Goal: Information Seeking & Learning: Check status

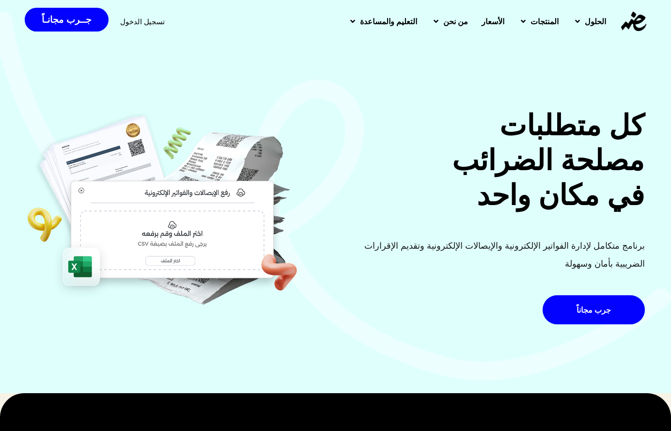
click at [122, 24] on span "تسجيل الدخول" at bounding box center [142, 21] width 45 height 7
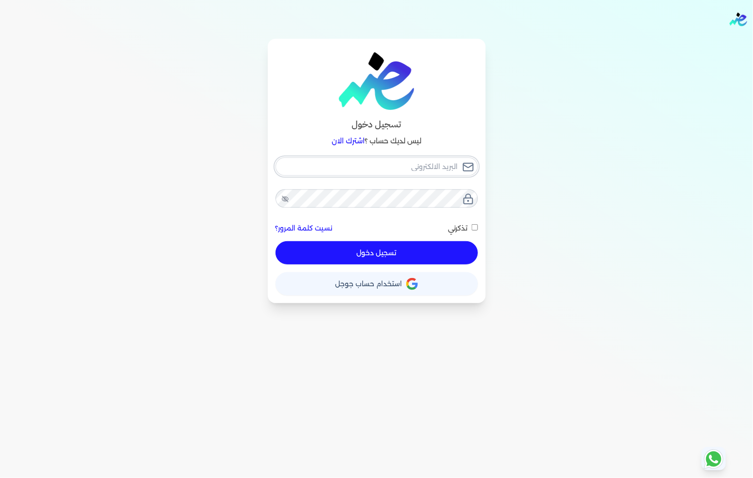
type input "[EMAIL_ADDRESS][DOMAIN_NAME]"
click at [430, 255] on button "تسجيل دخول" at bounding box center [377, 252] width 202 height 23
checkbox input "false"
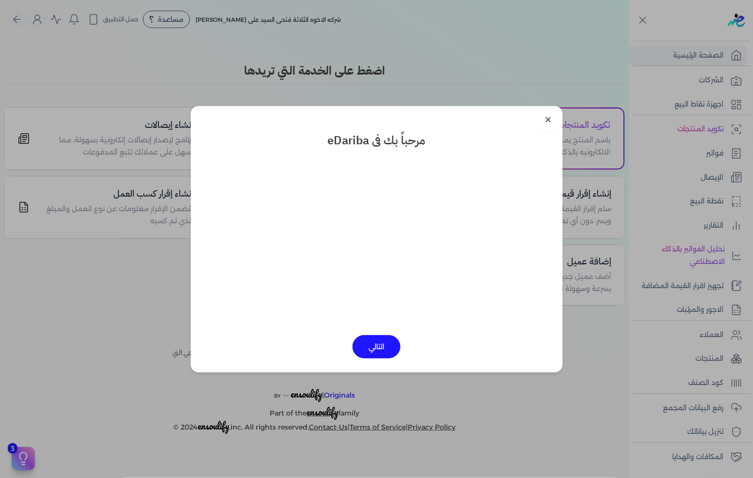
click at [548, 118] on link "✕" at bounding box center [548, 120] width 23 height 23
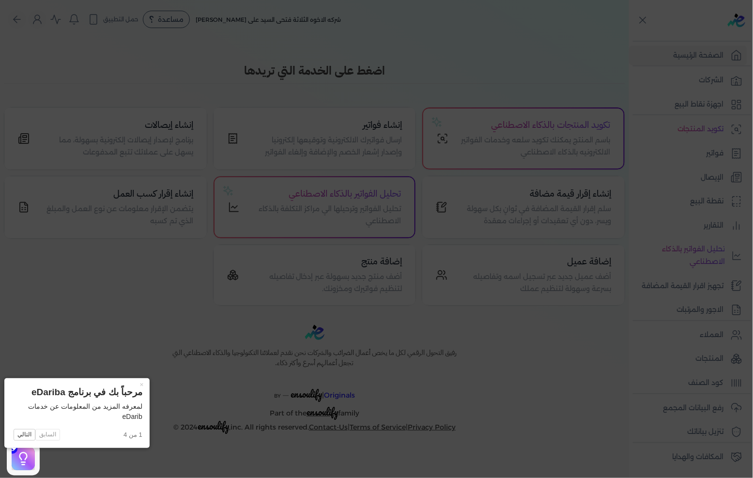
click at [683, 146] on icon at bounding box center [376, 239] width 753 height 478
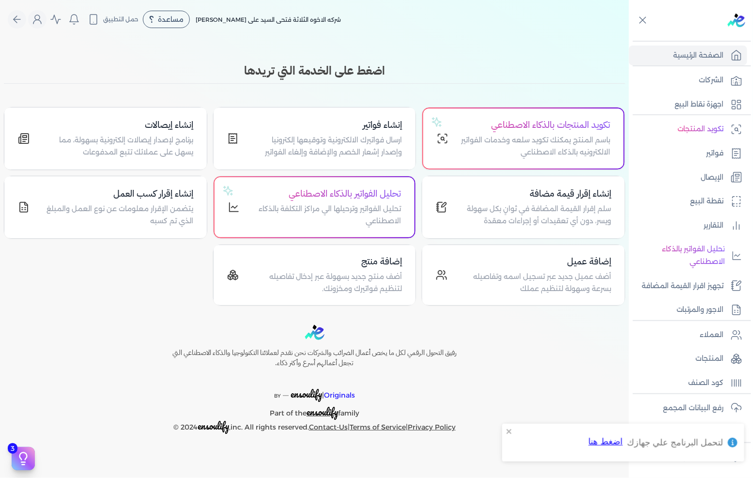
click at [683, 146] on link "فواتير" at bounding box center [688, 153] width 118 height 20
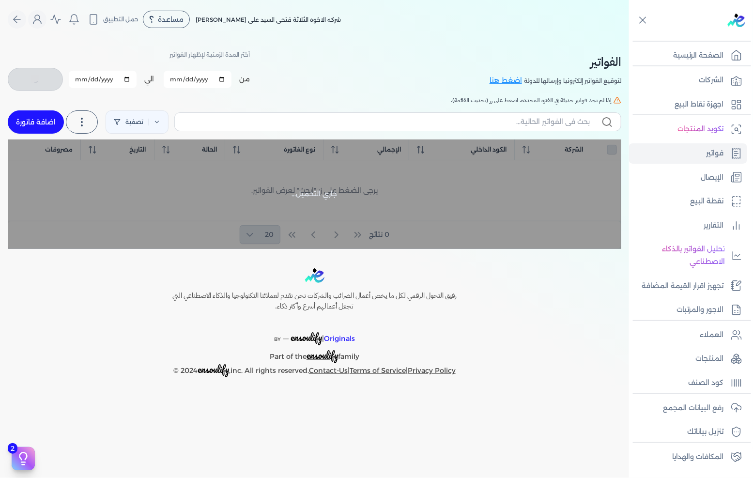
checkbox input "false"
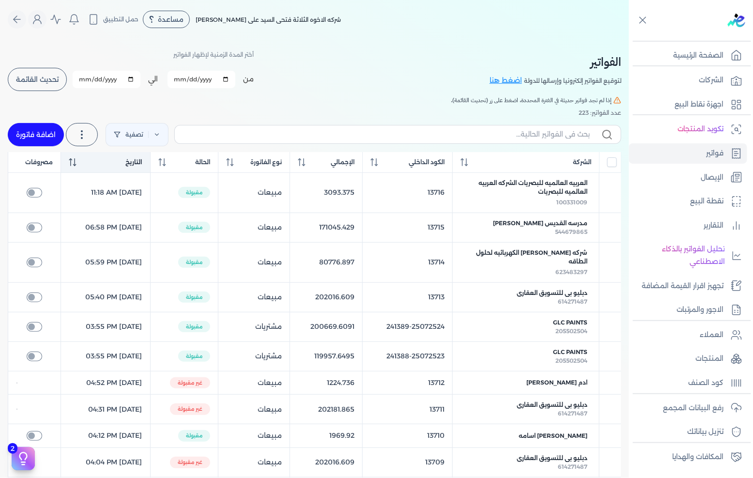
click at [142, 154] on th "التاريخ" at bounding box center [105, 162] width 89 height 21
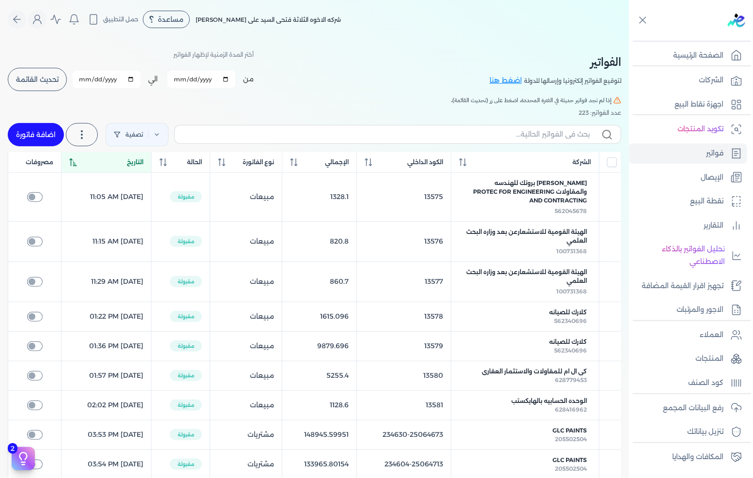
click at [131, 163] on div "التاريخ" at bounding box center [106, 162] width 74 height 9
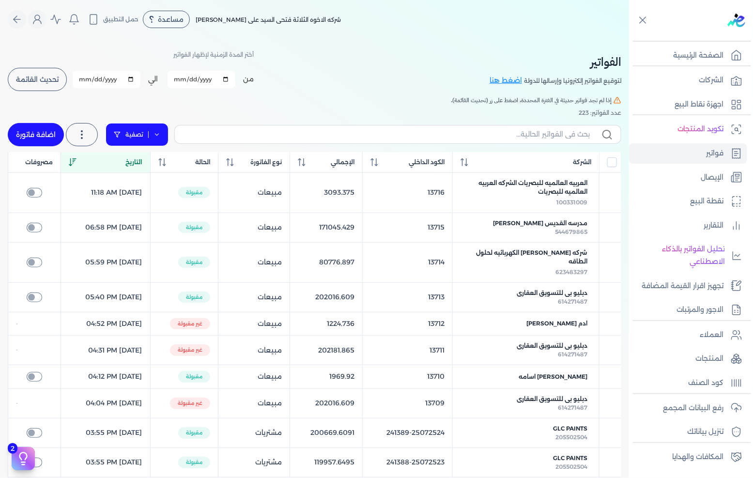
click at [129, 134] on link "تصفية" at bounding box center [137, 134] width 63 height 23
click at [164, 162] on icon at bounding box center [166, 165] width 10 height 10
select select
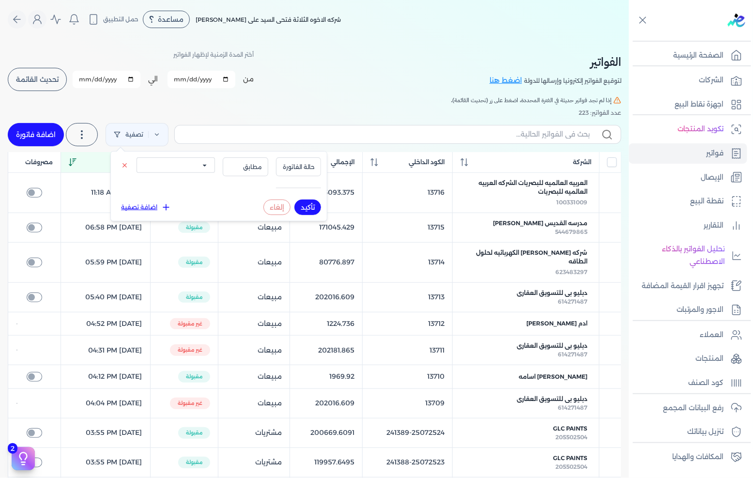
click at [205, 169] on select "الكل مقبولة غير مقبولة مسجلة ملغية مرفوضة مسودة" at bounding box center [176, 165] width 78 height 16
click at [253, 99] on h5 "إذا لم تجد فواتير حديثة في الفترة المحددة، اضغط على زر (تحديث القائمة)." at bounding box center [315, 100] width 614 height 9
drag, startPoint x: 254, startPoint y: 99, endPoint x: 238, endPoint y: 99, distance: 16.0
click at [254, 98] on h5 "إذا لم تجد فواتير حديثة في الفترة المحددة، اضغط على زر (تحديث القائمة)." at bounding box center [315, 100] width 614 height 9
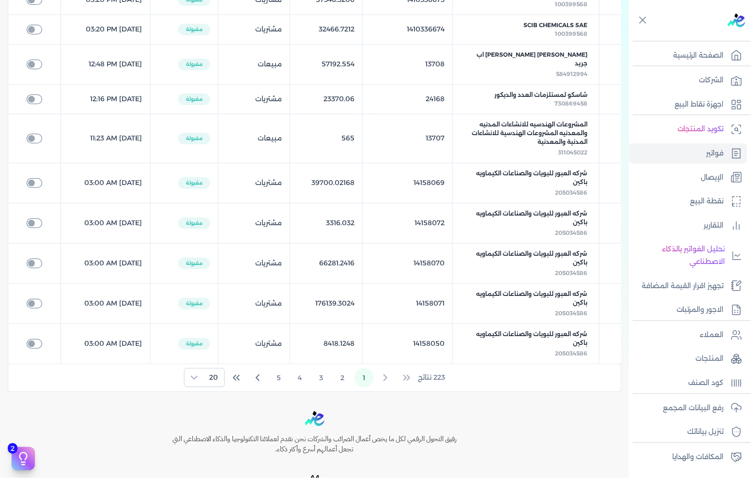
scroll to position [553, 0]
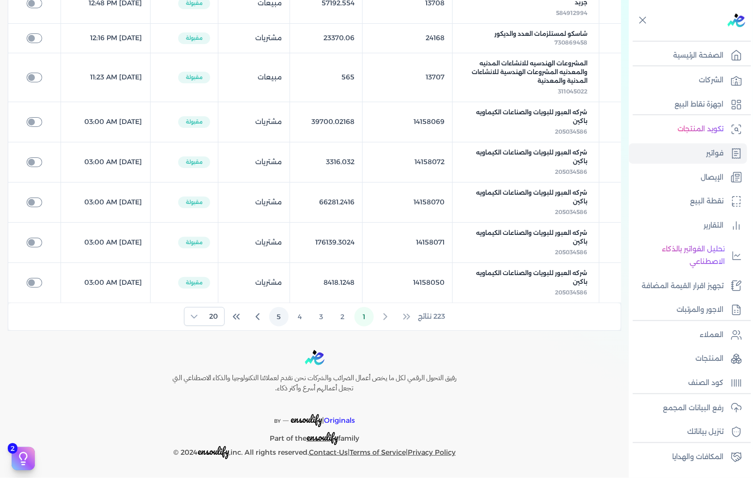
click at [275, 323] on button "5" at bounding box center [278, 316] width 19 height 19
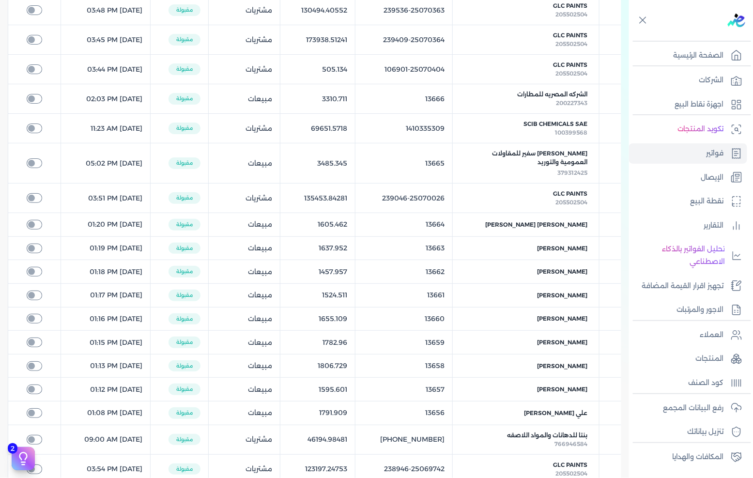
scroll to position [0, 0]
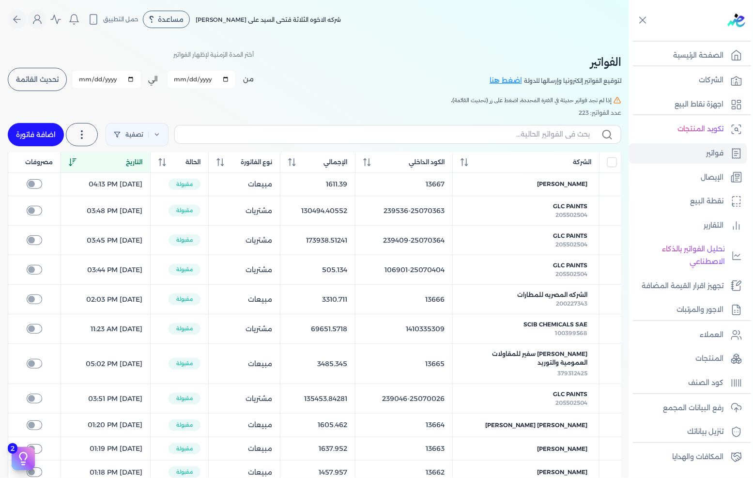
click at [182, 76] on input "[DATE]" at bounding box center [202, 79] width 68 height 17
click at [185, 78] on input "[DATE]" at bounding box center [202, 79] width 68 height 17
click at [180, 78] on input "[DATE]" at bounding box center [202, 79] width 68 height 17
click at [187, 78] on input "[DATE]" at bounding box center [202, 79] width 68 height 17
click at [182, 83] on input "[DATE]" at bounding box center [202, 79] width 68 height 17
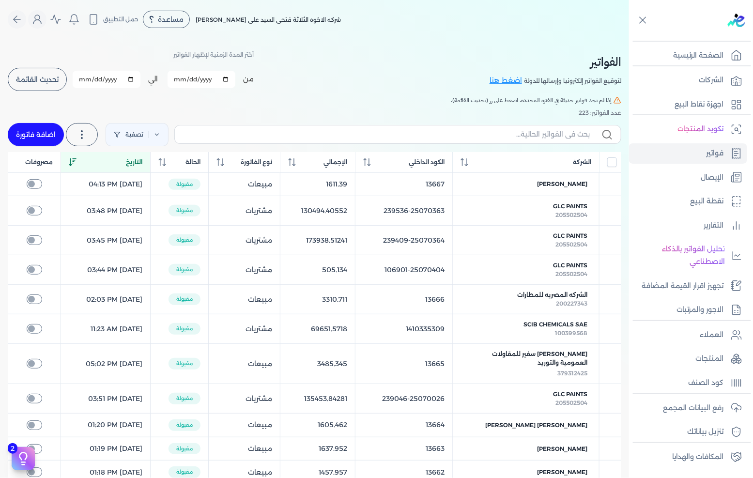
type input "[DATE]"
click at [86, 79] on input "[DATE]" at bounding box center [107, 79] width 68 height 17
type input "[DATE]"
click at [28, 80] on span "تحديث القائمة" at bounding box center [37, 79] width 43 height 7
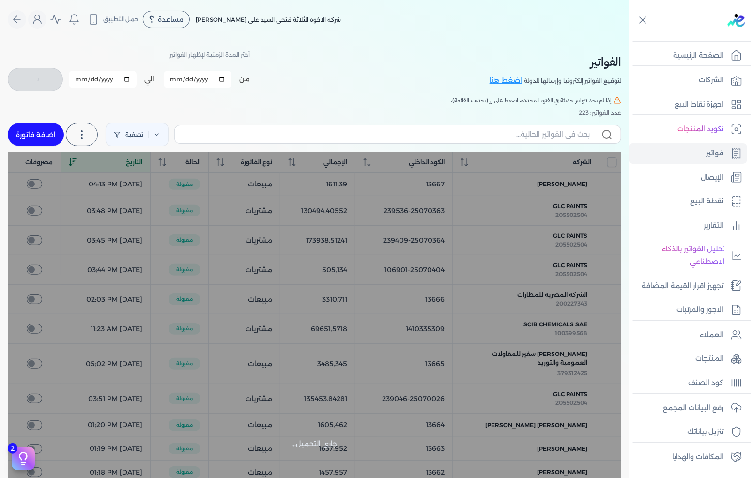
checkbox input "false"
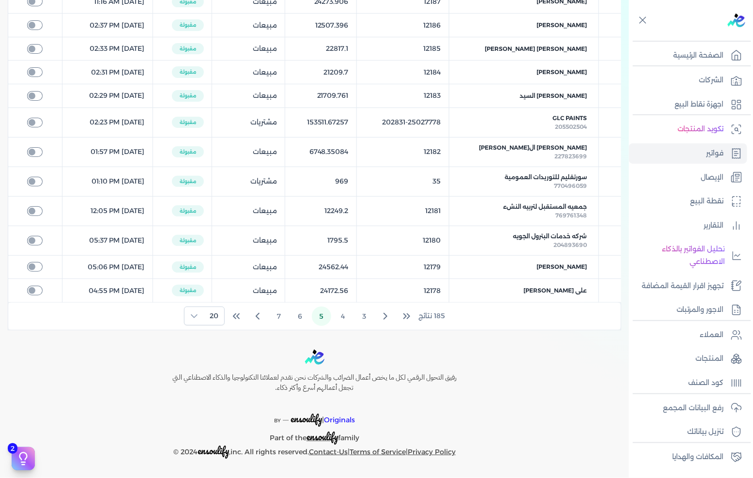
scroll to position [394, 0]
click at [360, 318] on button "3" at bounding box center [364, 316] width 19 height 19
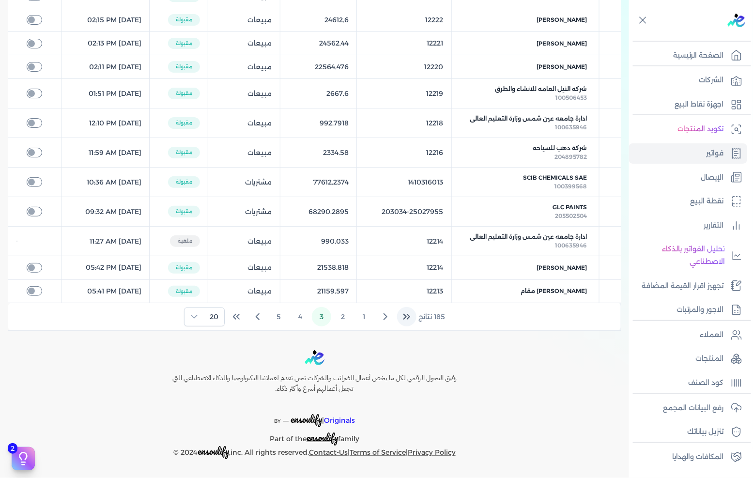
click at [408, 323] on icon "First Page" at bounding box center [407, 317] width 12 height 12
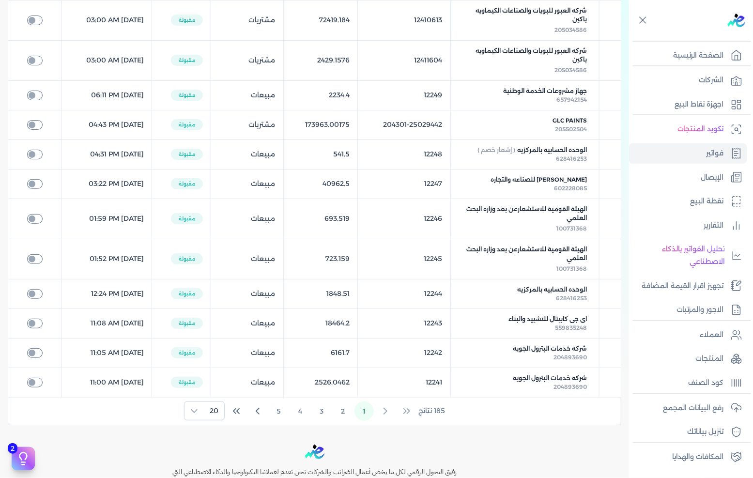
scroll to position [544, 0]
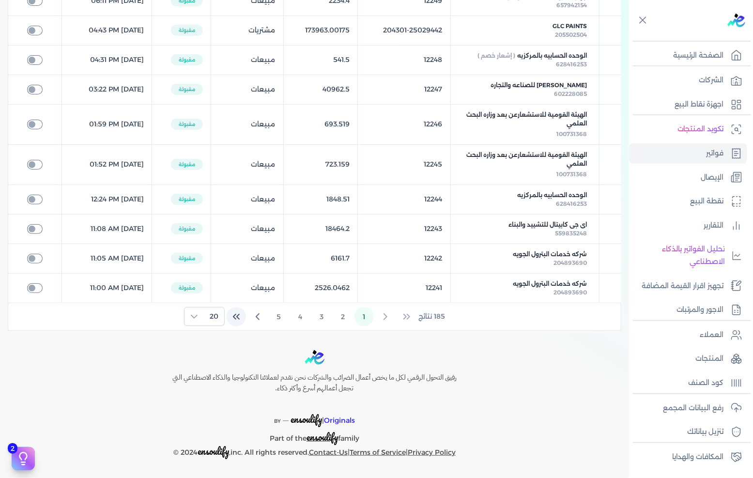
click at [238, 323] on icon "Last Page" at bounding box center [237, 317] width 12 height 12
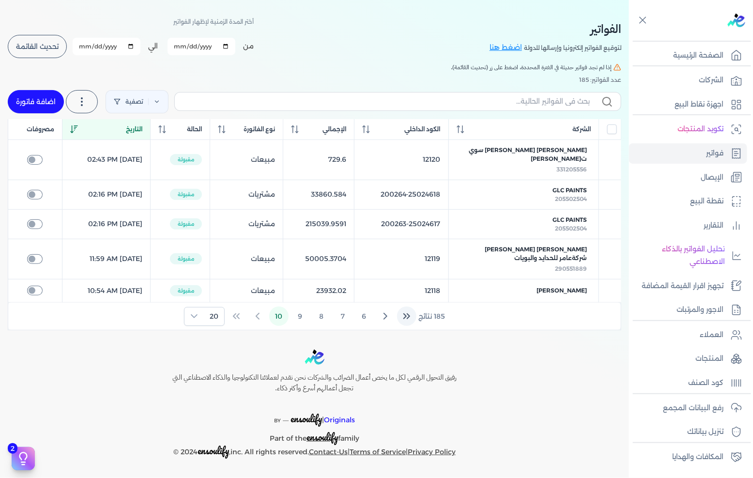
scroll to position [31, 0]
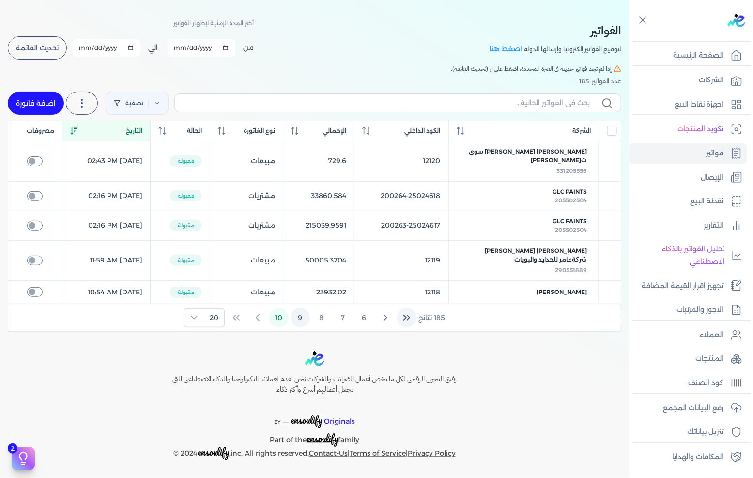
click at [298, 321] on button "9" at bounding box center [300, 317] width 19 height 19
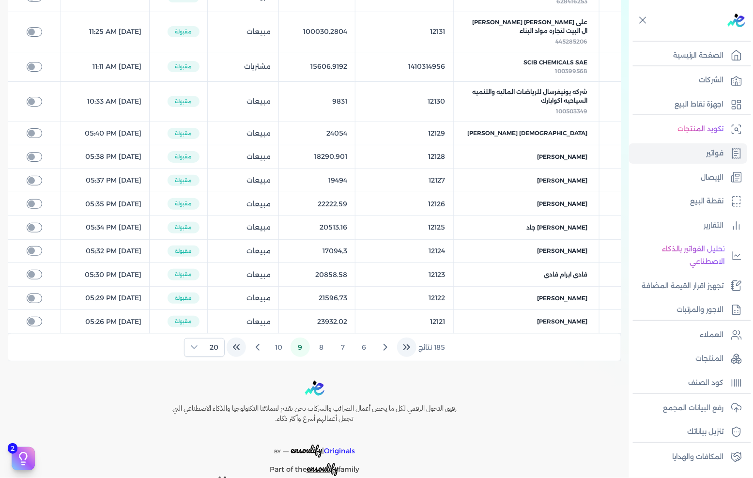
scroll to position [408, 0]
click at [315, 338] on button "8" at bounding box center [321, 346] width 19 height 19
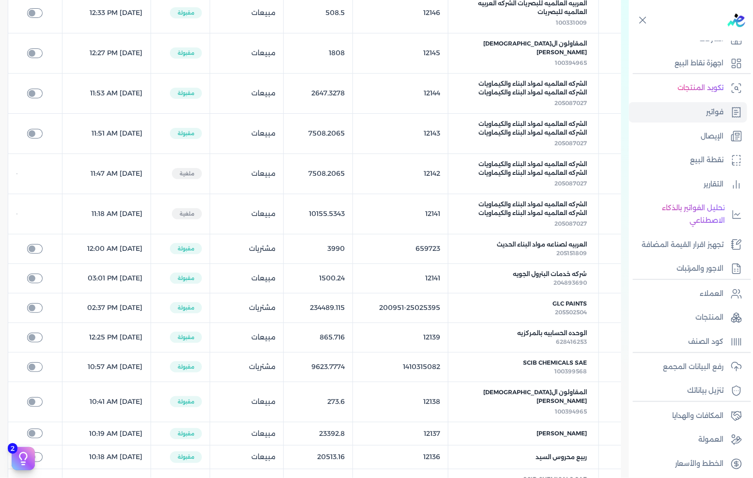
scroll to position [462, 0]
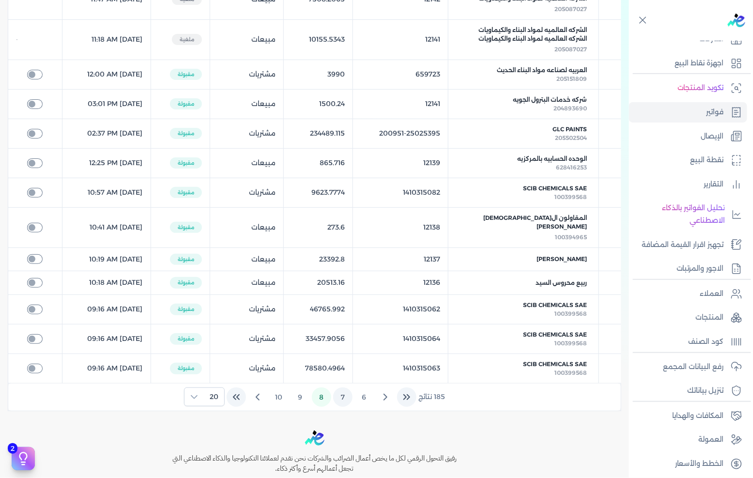
click at [342, 388] on button "7" at bounding box center [342, 397] width 19 height 19
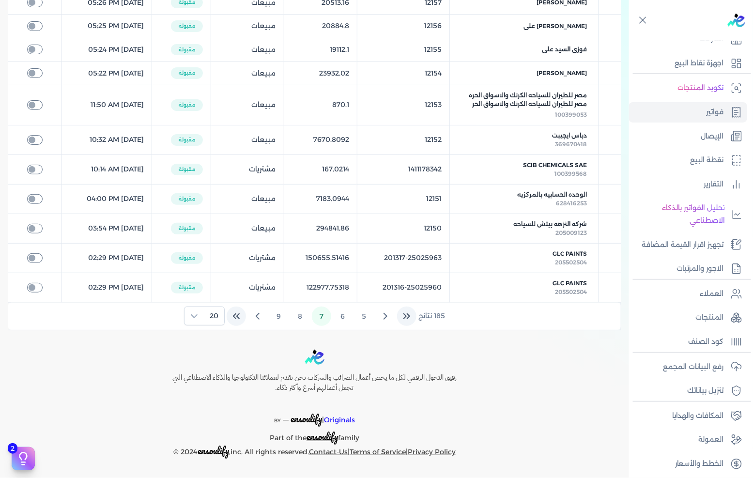
scroll to position [410, 0]
click at [297, 320] on button "8" at bounding box center [300, 316] width 19 height 19
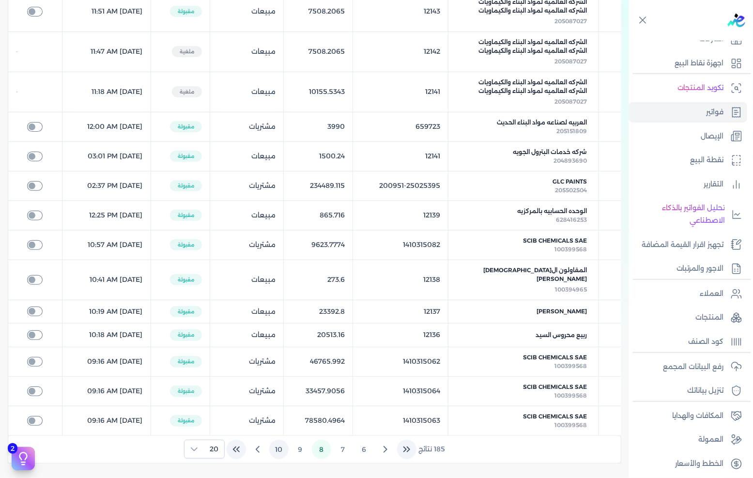
click at [284, 440] on button "10" at bounding box center [278, 449] width 19 height 19
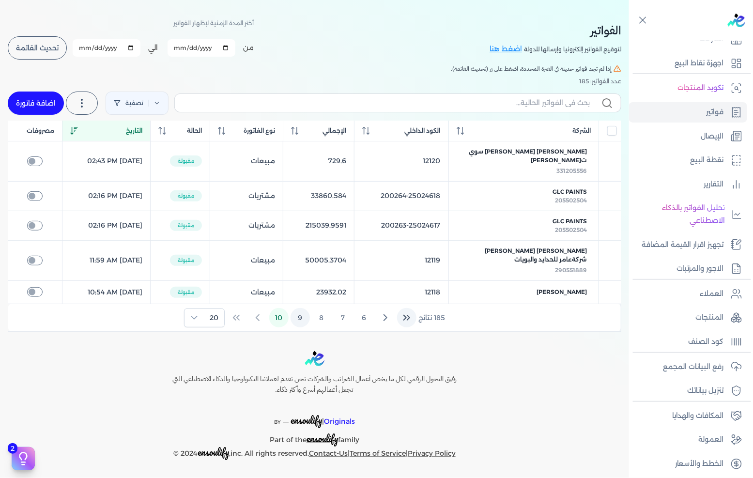
click at [302, 322] on button "9" at bounding box center [300, 317] width 19 height 19
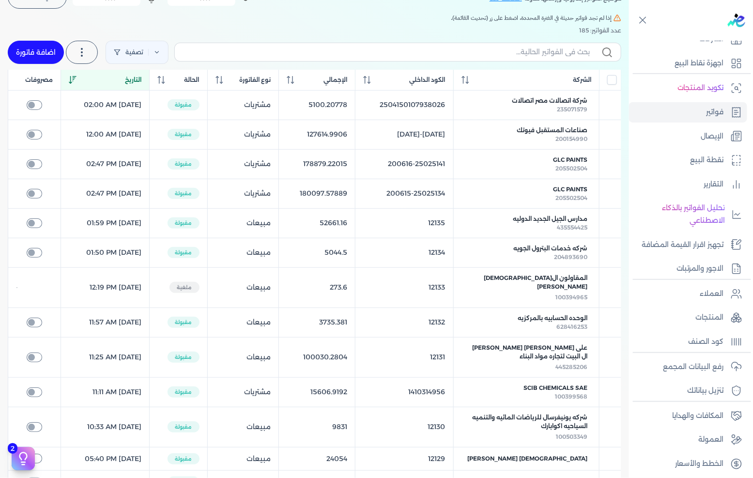
scroll to position [0, 0]
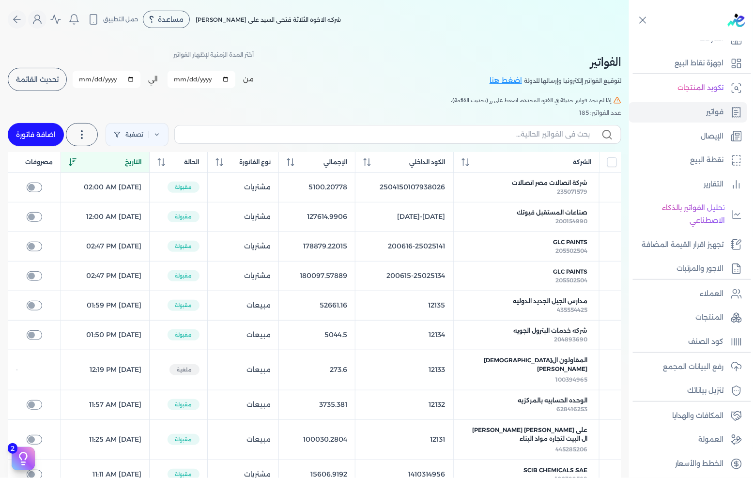
click at [458, 143] on label at bounding box center [397, 134] width 447 height 18
click at [458, 140] on input "text" at bounding box center [386, 134] width 407 height 10
type input "البريج"
checkbox input "false"
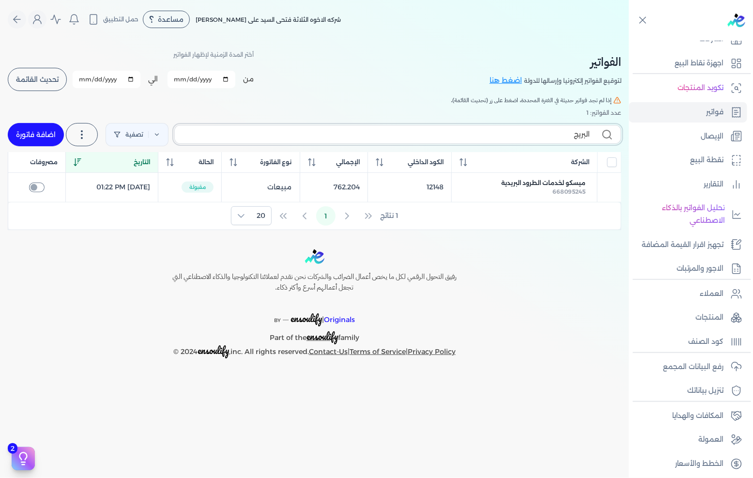
type input "البريج"
checkbox input "false"
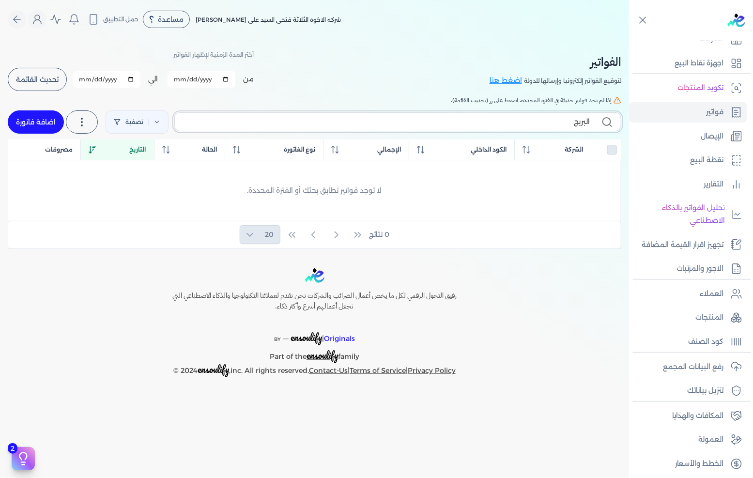
type input "البري"
checkbox input "false"
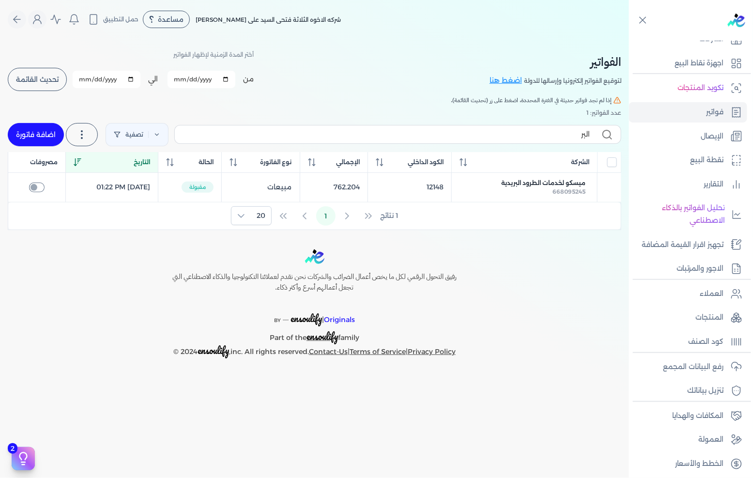
click at [398, 128] on label "البر" at bounding box center [397, 134] width 447 height 18
click at [398, 129] on input "البر" at bounding box center [386, 134] width 407 height 10
click at [398, 128] on label "البر" at bounding box center [397, 134] width 447 height 18
click at [398, 129] on input "البر" at bounding box center [386, 134] width 407 height 10
click at [401, 142] on label "البر" at bounding box center [397, 134] width 447 height 18
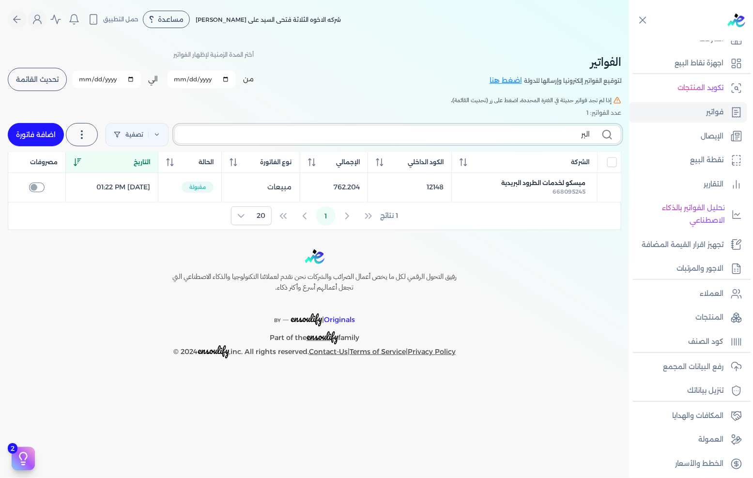
click at [401, 140] on input "البر" at bounding box center [386, 134] width 407 height 10
click at [401, 142] on label "البر" at bounding box center [397, 134] width 447 height 18
click at [401, 140] on input "البر" at bounding box center [386, 134] width 407 height 10
click at [401, 142] on label "البر" at bounding box center [397, 134] width 447 height 18
click at [401, 140] on input "البر" at bounding box center [386, 134] width 407 height 10
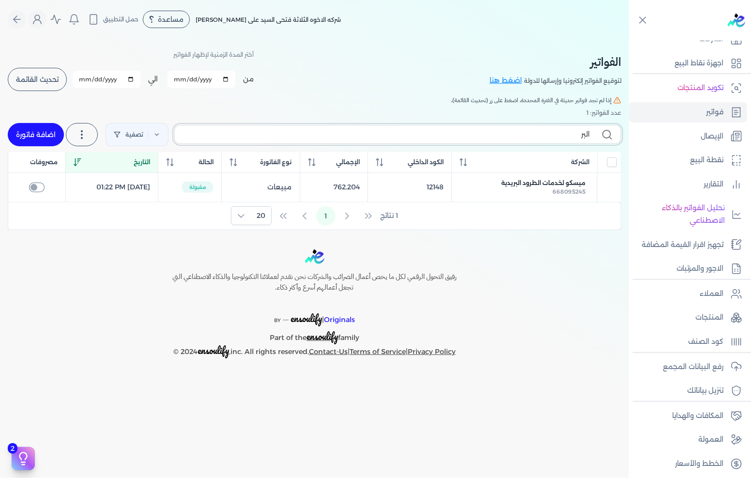
click at [411, 138] on input "البر" at bounding box center [386, 134] width 407 height 10
click at [272, 136] on input "بريد" at bounding box center [386, 134] width 407 height 10
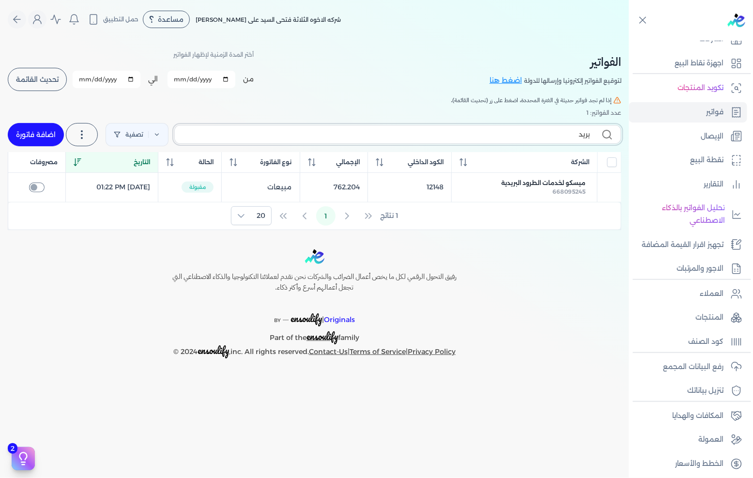
click at [272, 136] on input "بريد" at bounding box center [386, 134] width 407 height 10
type input "الهي"
checkbox input "false"
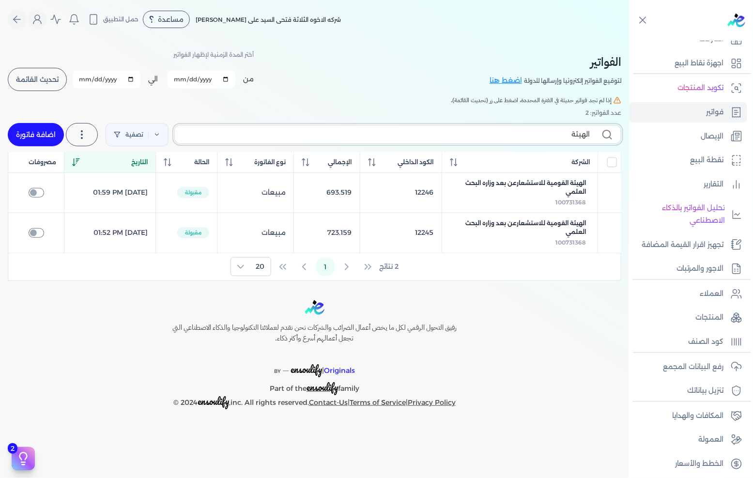
click at [322, 138] on input "الهيئة" at bounding box center [386, 134] width 407 height 10
type input "للبري"
checkbox input "false"
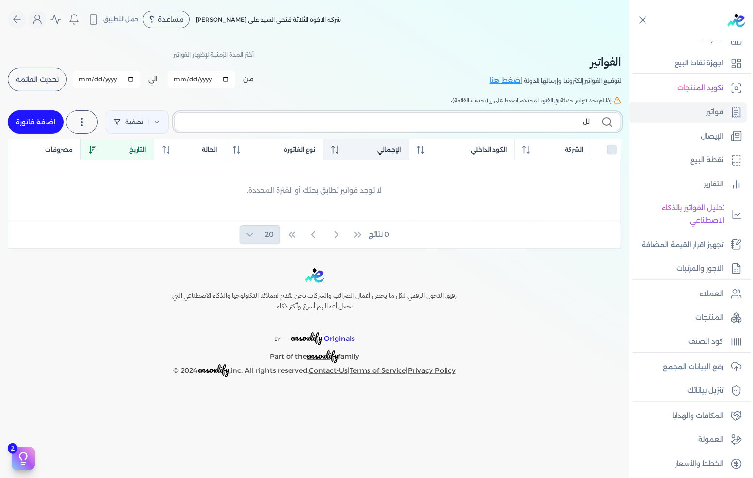
type input "ل"
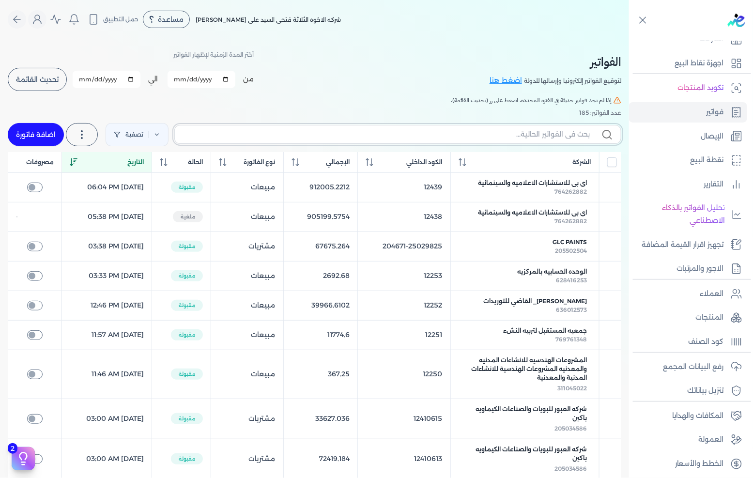
checkbox input "false"
click at [184, 79] on input "[DATE]" at bounding box center [202, 79] width 68 height 17
click at [332, 84] on div "الفواتير لتوقيع الفواتير إلكترونيا وإرسالها للدولة اضغط هنا أختر المدة الزمنية …" at bounding box center [315, 70] width 614 height 44
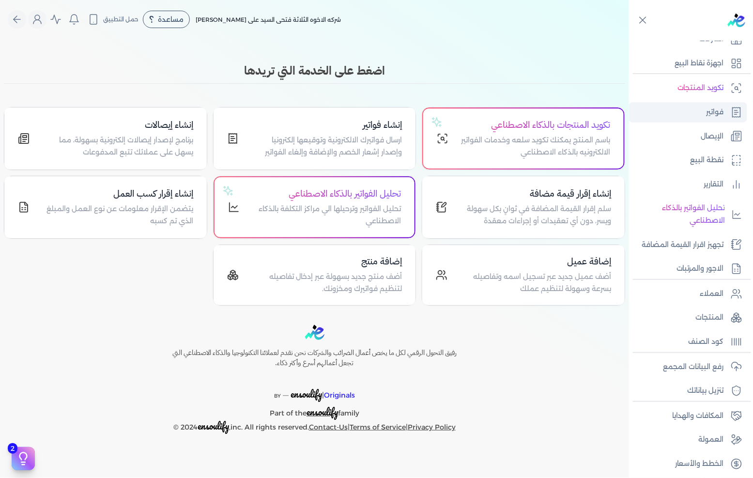
click at [709, 112] on p "فواتير" at bounding box center [715, 112] width 17 height 13
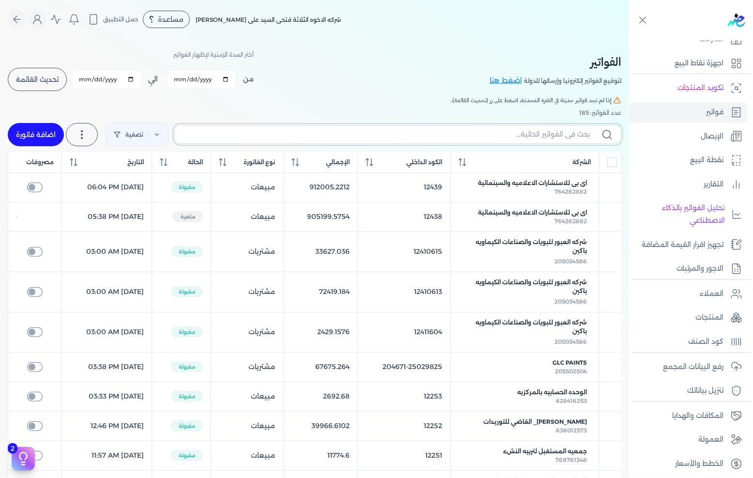
click at [315, 133] on input "text" at bounding box center [386, 134] width 407 height 10
click at [177, 77] on input "[DATE]" at bounding box center [202, 79] width 68 height 17
click at [83, 79] on input "[DATE]" at bounding box center [107, 79] width 68 height 17
click at [35, 80] on span "تحديث القائمة" at bounding box center [37, 79] width 43 height 7
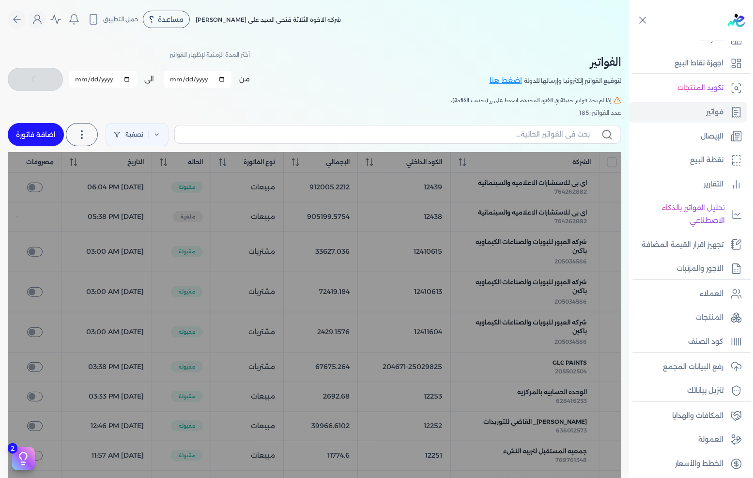
checkbox input "false"
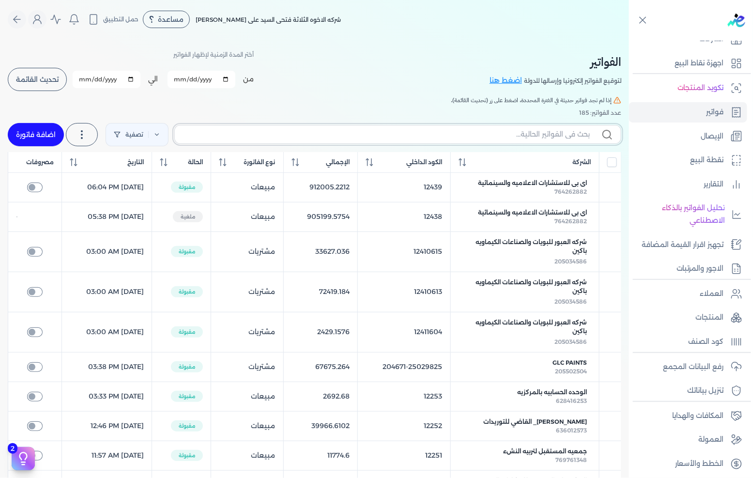
click at [517, 132] on input "text" at bounding box center [386, 134] width 407 height 10
type input "البي"
checkbox input "false"
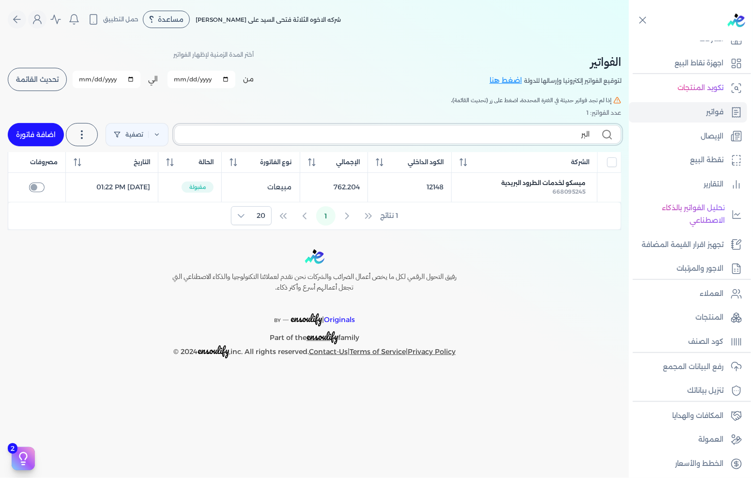
click at [513, 134] on input "البر" at bounding box center [386, 134] width 407 height 10
type input "ب"
checkbox input "false"
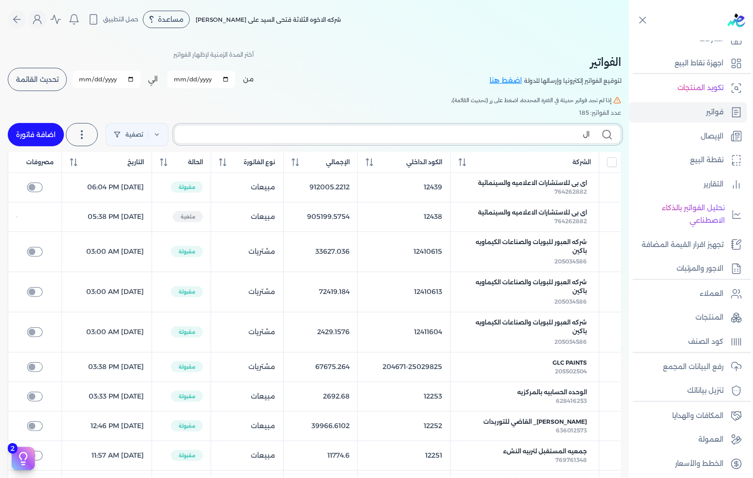
type input "اله"
checkbox input "false"
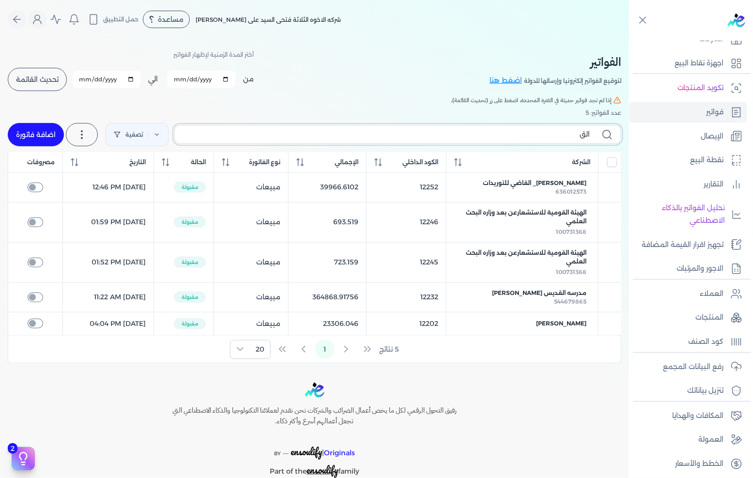
type input "القو"
checkbox input "false"
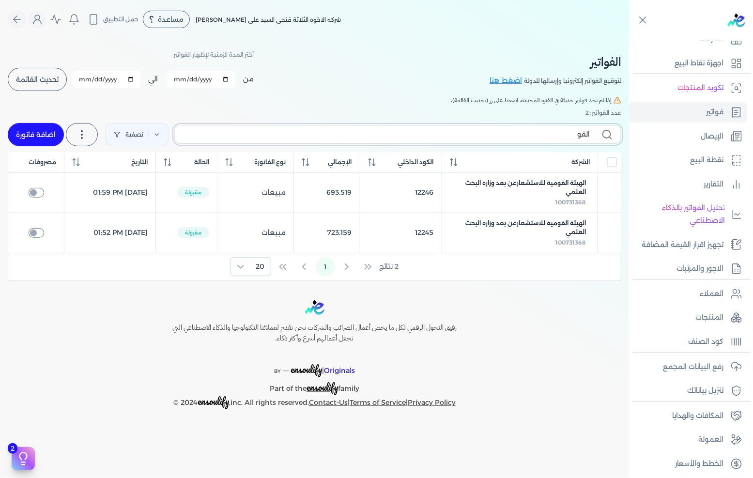
click at [514, 136] on input "القو" at bounding box center [386, 134] width 407 height 10
type input "1"
checkbox input "false"
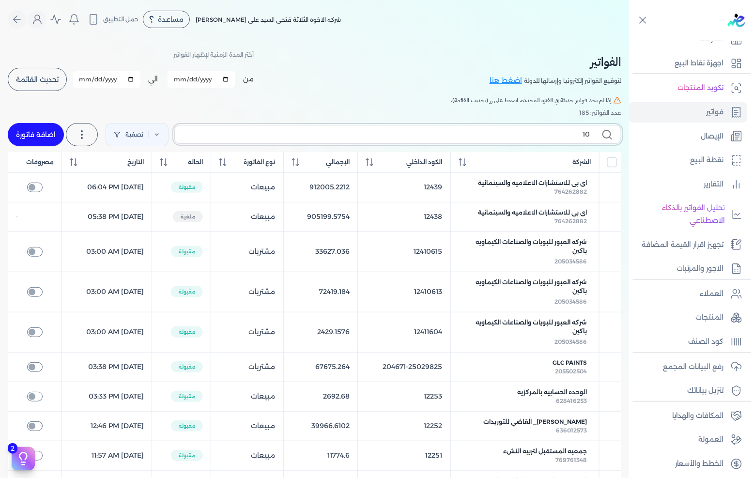
type input "100"
checkbox input "false"
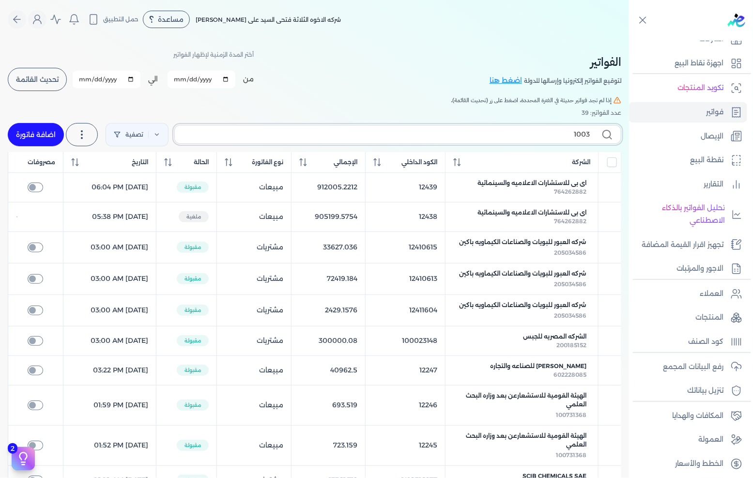
type input "10039"
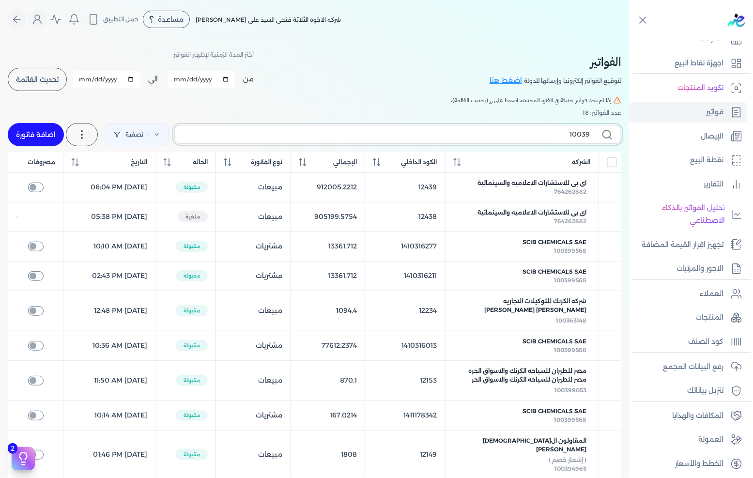
checkbox input "false"
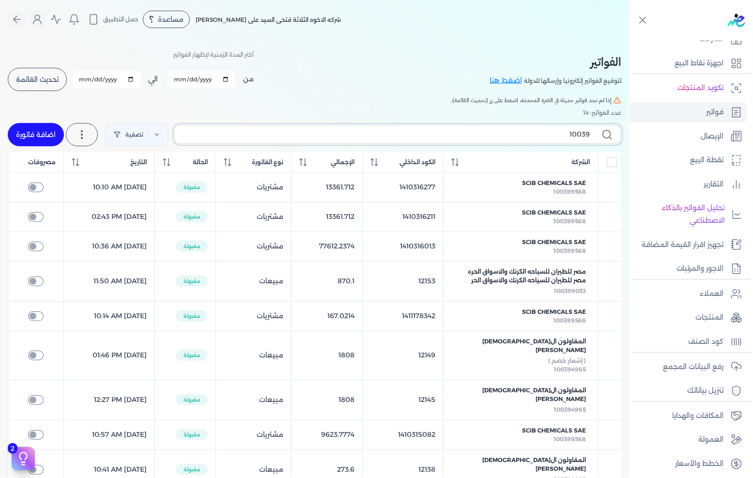
type input "100398"
checkbox input "false"
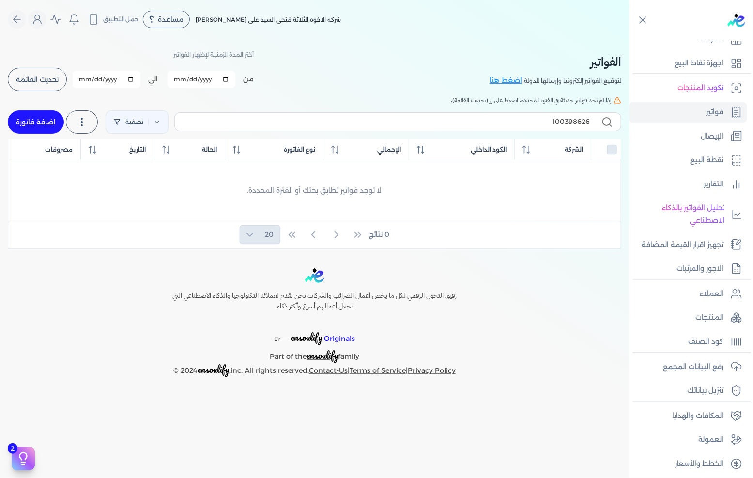
click at [505, 115] on label "100398626" at bounding box center [397, 121] width 447 height 18
click at [505, 117] on input "100398626" at bounding box center [386, 122] width 407 height 10
click at [505, 115] on label "100398626" at bounding box center [397, 121] width 447 height 18
click at [505, 117] on input "100398626" at bounding box center [386, 122] width 407 height 10
click at [512, 126] on input "100398626" at bounding box center [386, 122] width 407 height 10
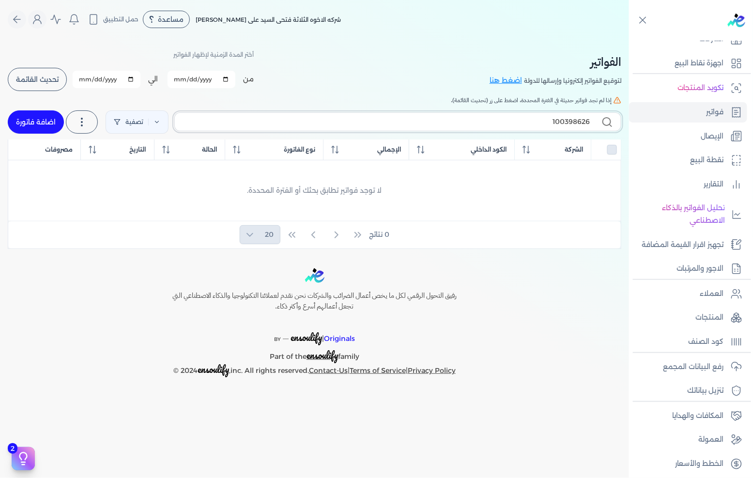
click at [512, 126] on input "100398626" at bounding box center [386, 122] width 407 height 10
type input "1003"
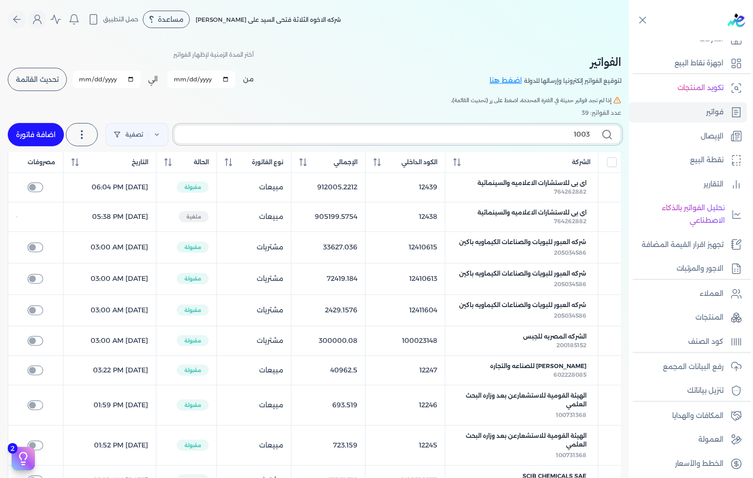
checkbox input "false"
type input "1003986"
checkbox input "false"
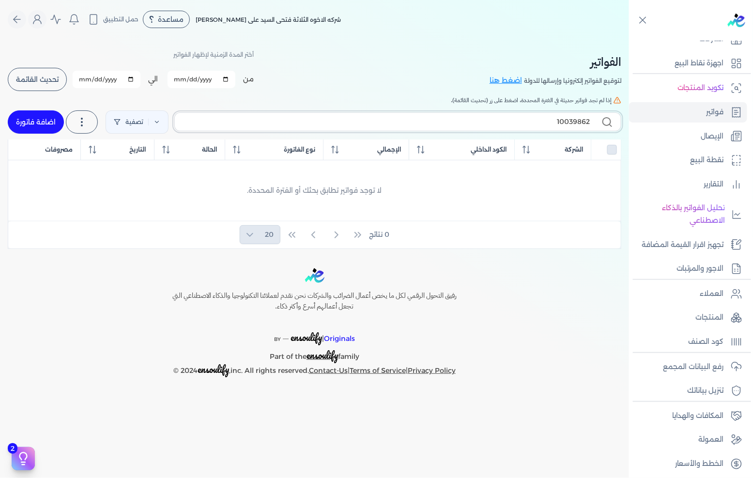
type input "100398626"
click at [611, 119] on icon at bounding box center [608, 122] width 12 height 12
click at [590, 119] on input "100398626" at bounding box center [386, 122] width 407 height 10
click at [290, 96] on h5 "إذا لم تجد فواتير حديثة في الفترة المحددة، اضغط على زر (تحديث القائمة)." at bounding box center [315, 100] width 614 height 9
